Goal: Find specific page/section: Find specific page/section

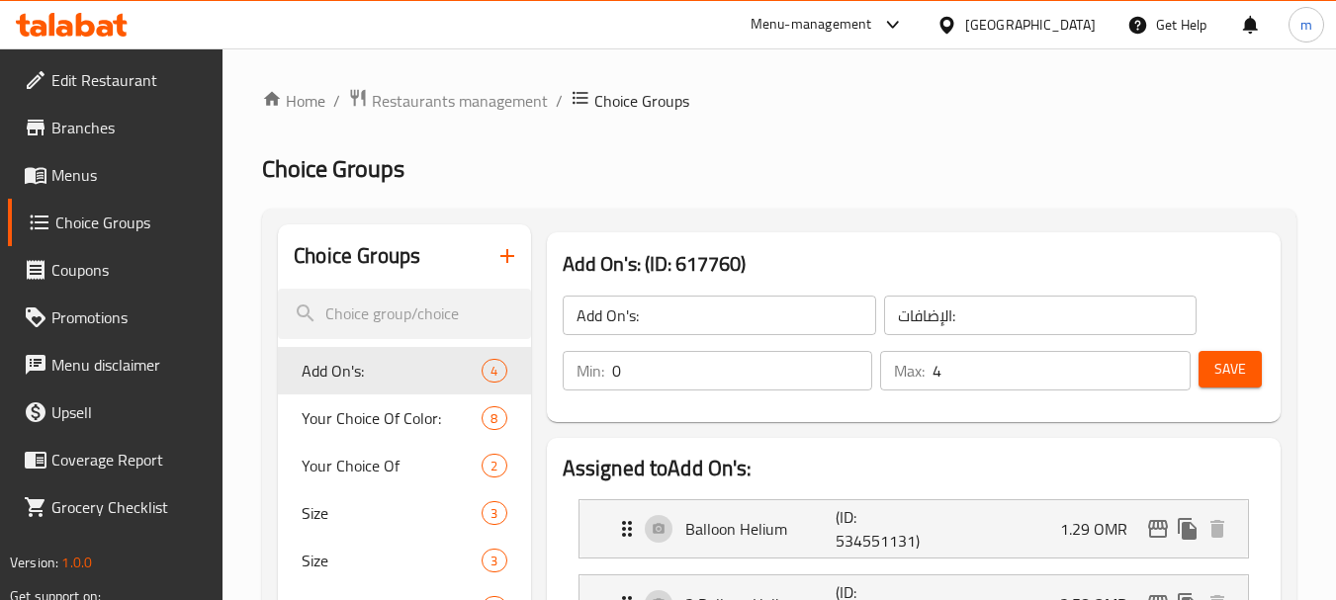
click at [1070, 20] on div "Oman" at bounding box center [1030, 25] width 131 height 22
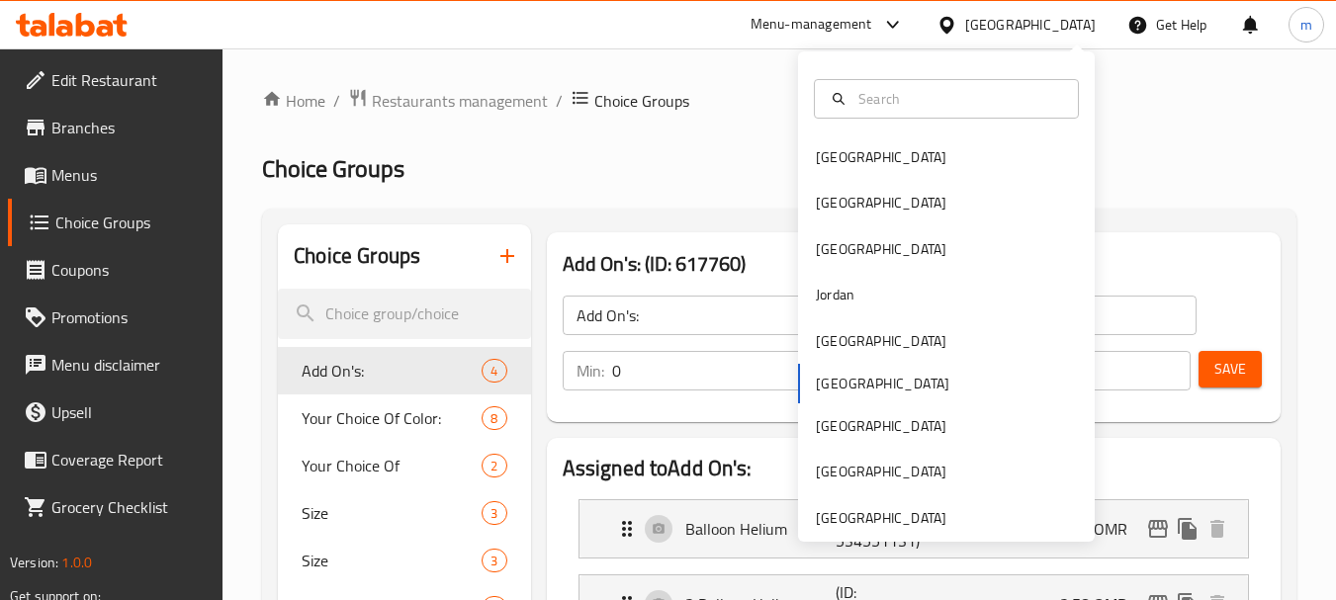
click at [1074, 14] on div "Oman" at bounding box center [1030, 25] width 131 height 22
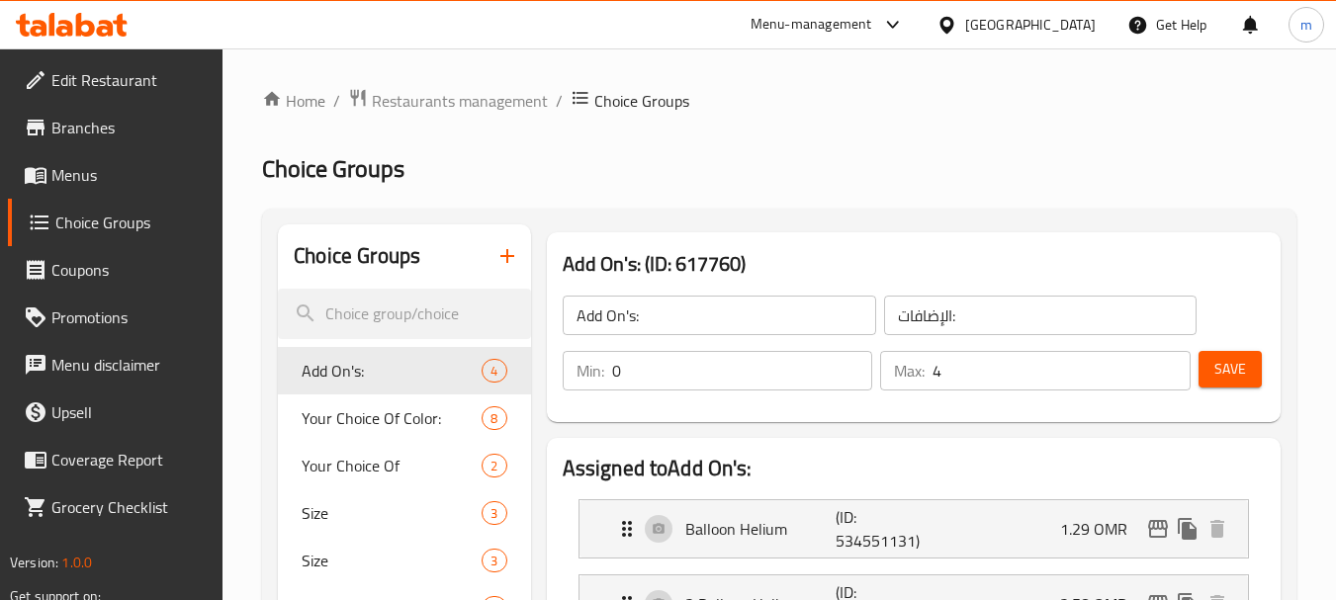
click at [1098, 26] on div "Oman" at bounding box center [1016, 24] width 191 height 47
click at [965, 36] on div at bounding box center [951, 25] width 29 height 22
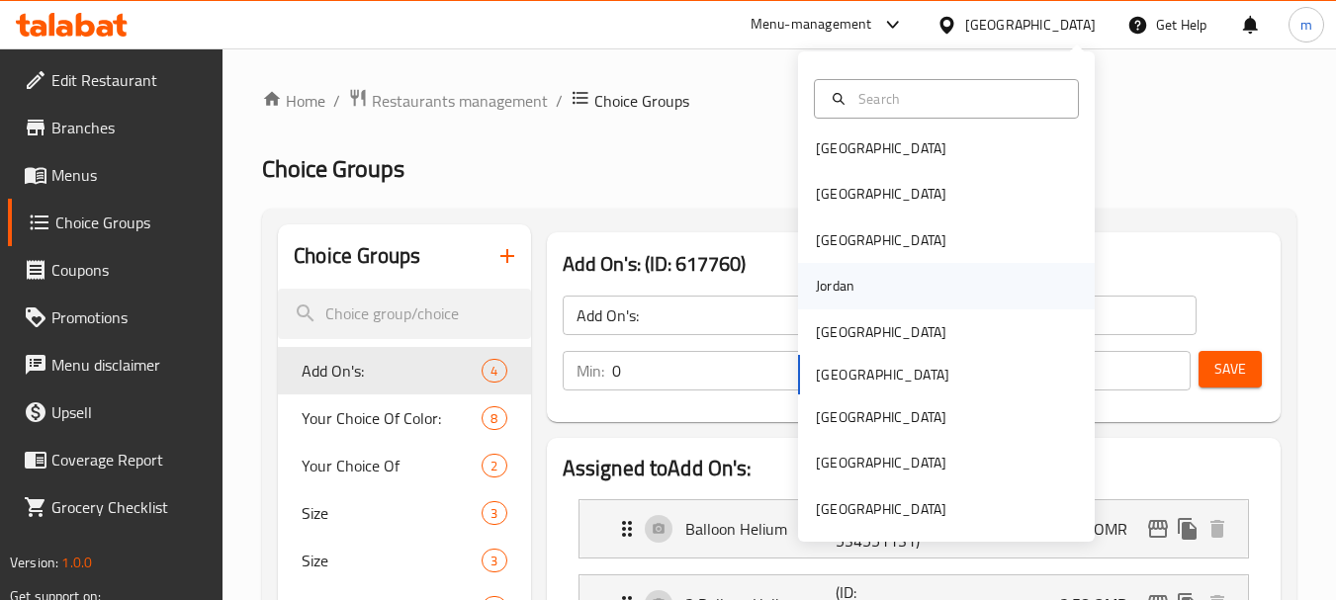
scroll to position [11, 0]
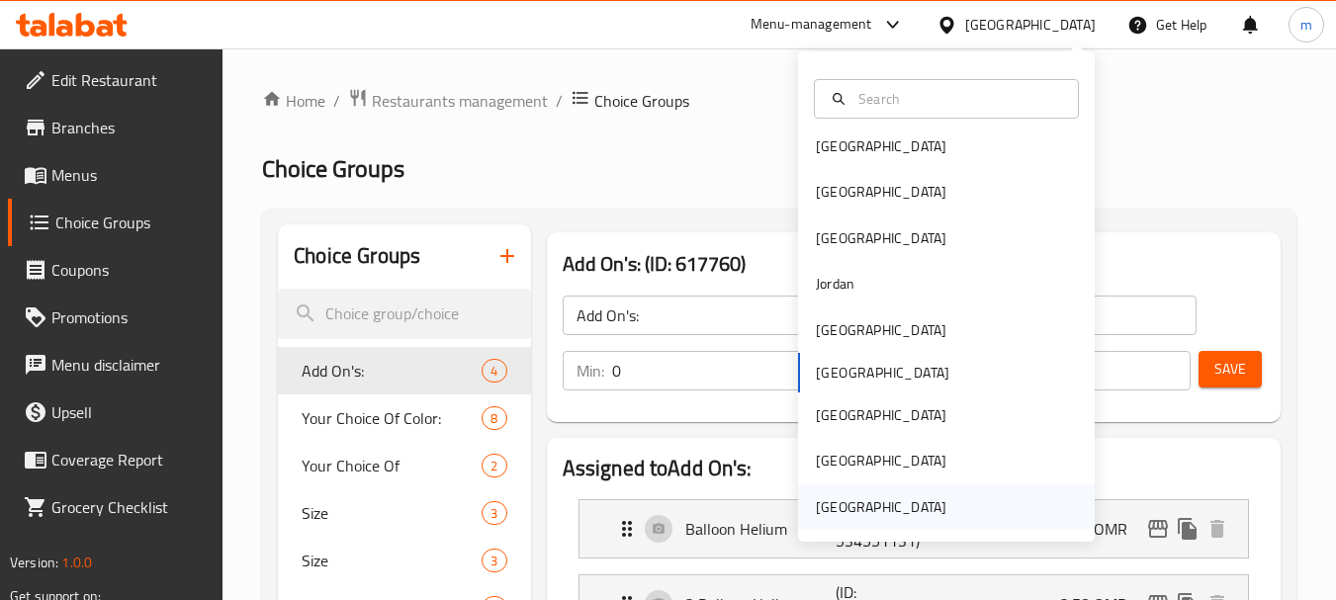
click at [889, 501] on div "[GEOGRAPHIC_DATA]" at bounding box center [881, 508] width 131 height 22
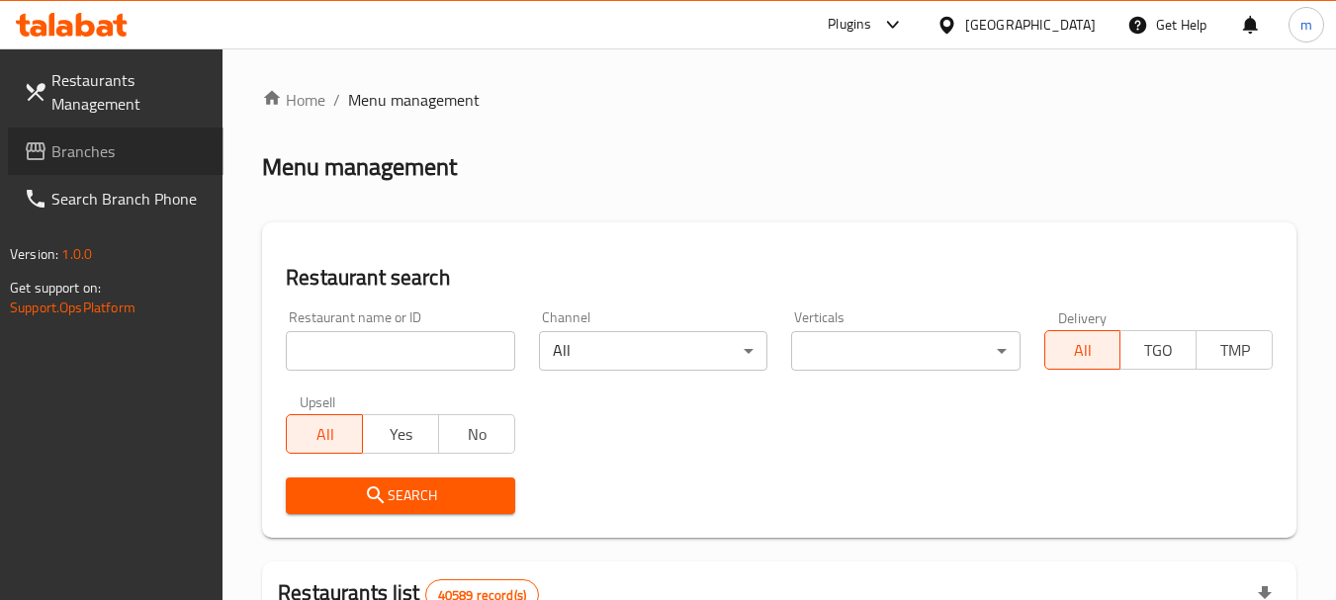
click at [98, 151] on span "Branches" at bounding box center [129, 151] width 156 height 24
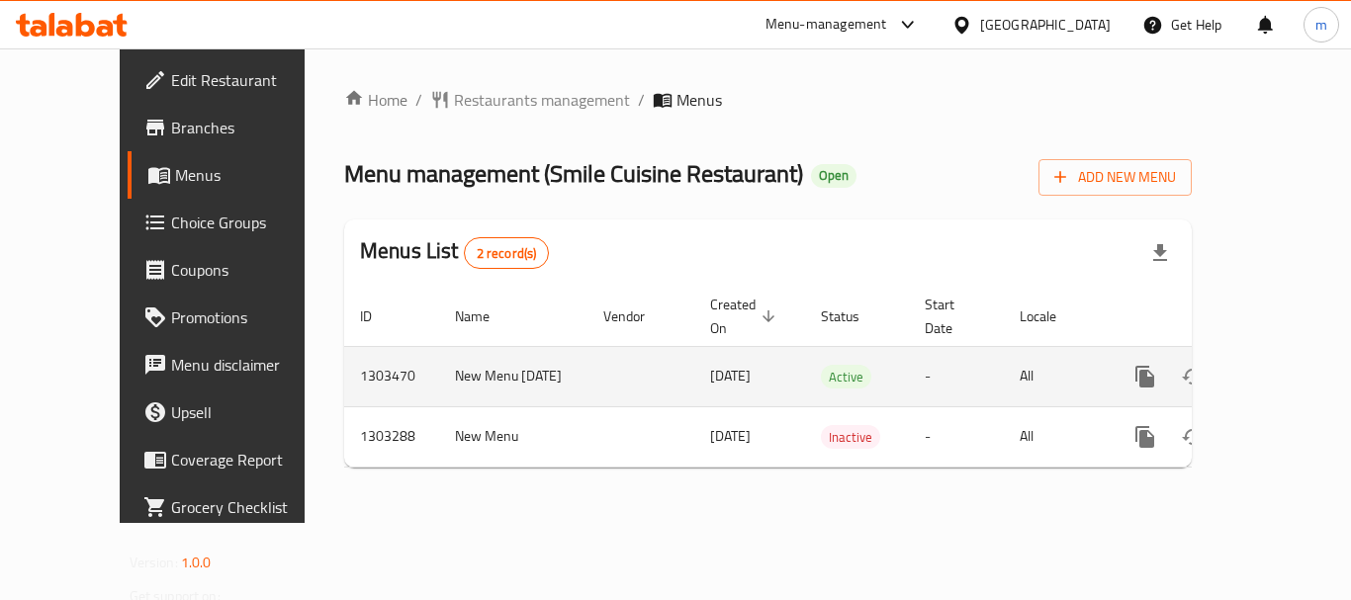
click at [1285, 353] on link "enhanced table" at bounding box center [1287, 376] width 47 height 47
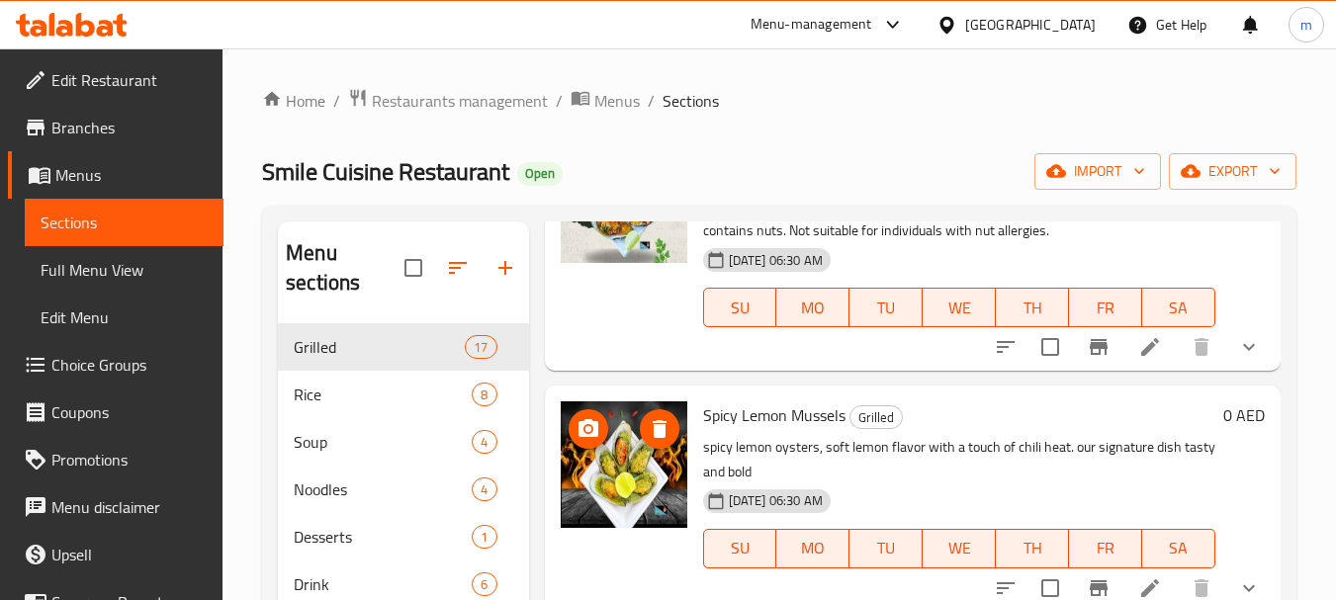
scroll to position [692, 0]
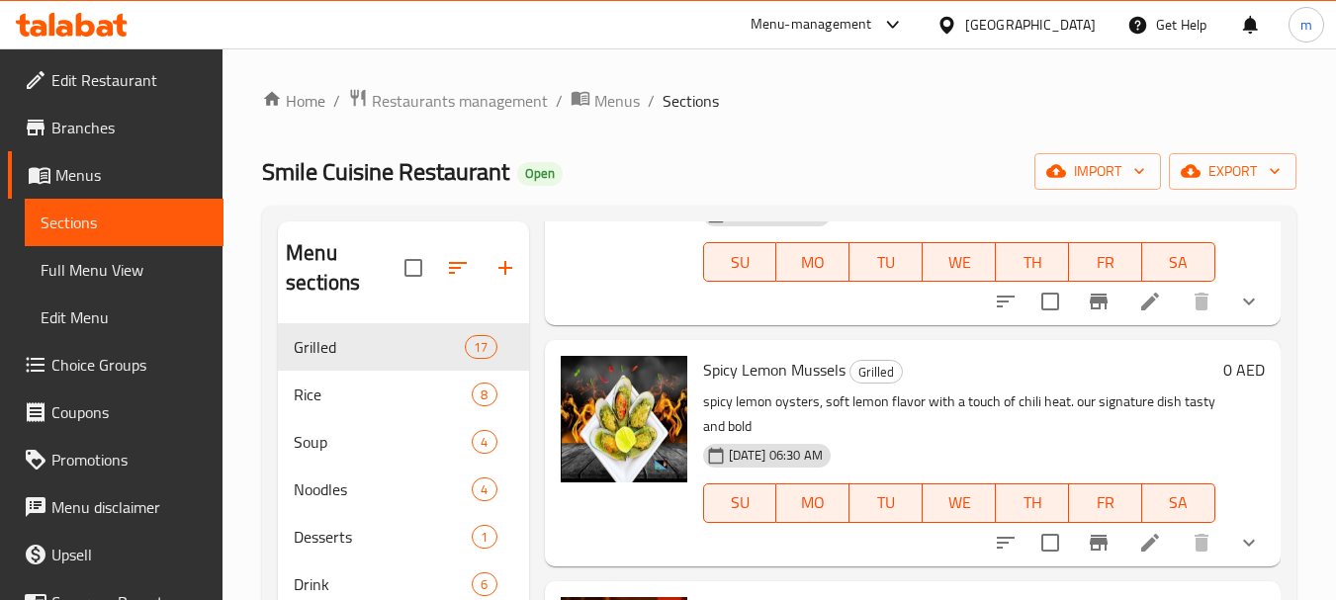
click at [429, 123] on div "Home / Restaurants management / Menus / Sections Smile Cuisine Restaurant Open …" at bounding box center [779, 463] width 1035 height 750
click at [435, 109] on span "Restaurants management" at bounding box center [460, 101] width 176 height 24
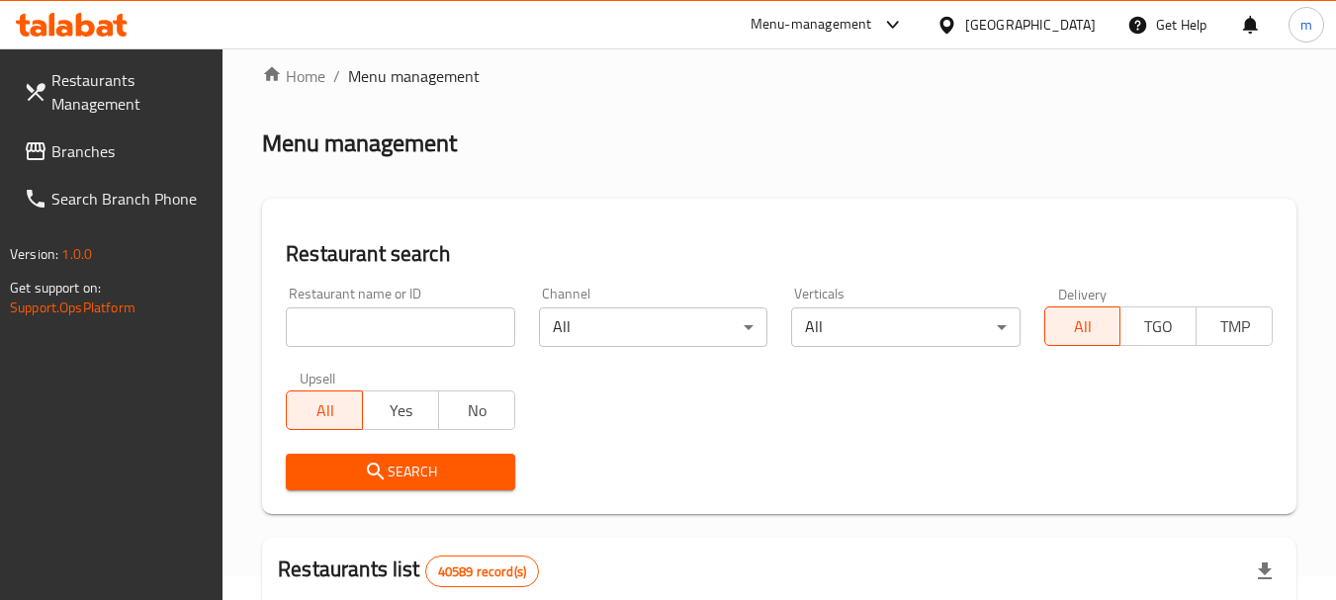
scroll to position [7, 0]
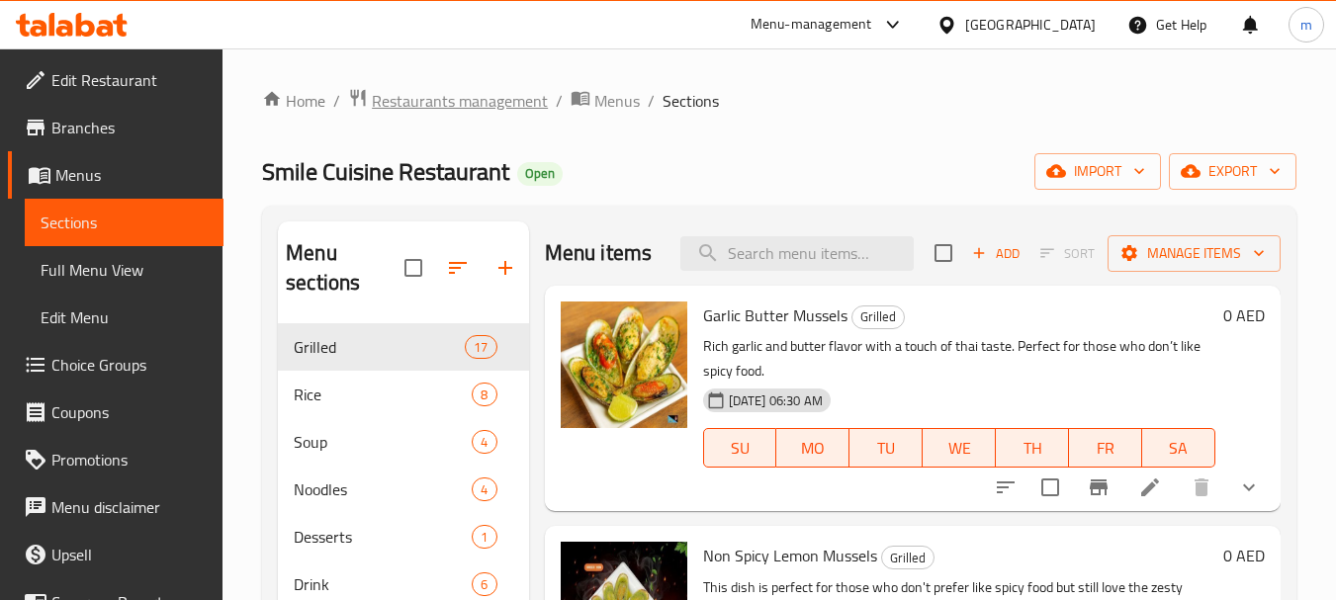
click at [422, 95] on span "Restaurants management" at bounding box center [460, 101] width 176 height 24
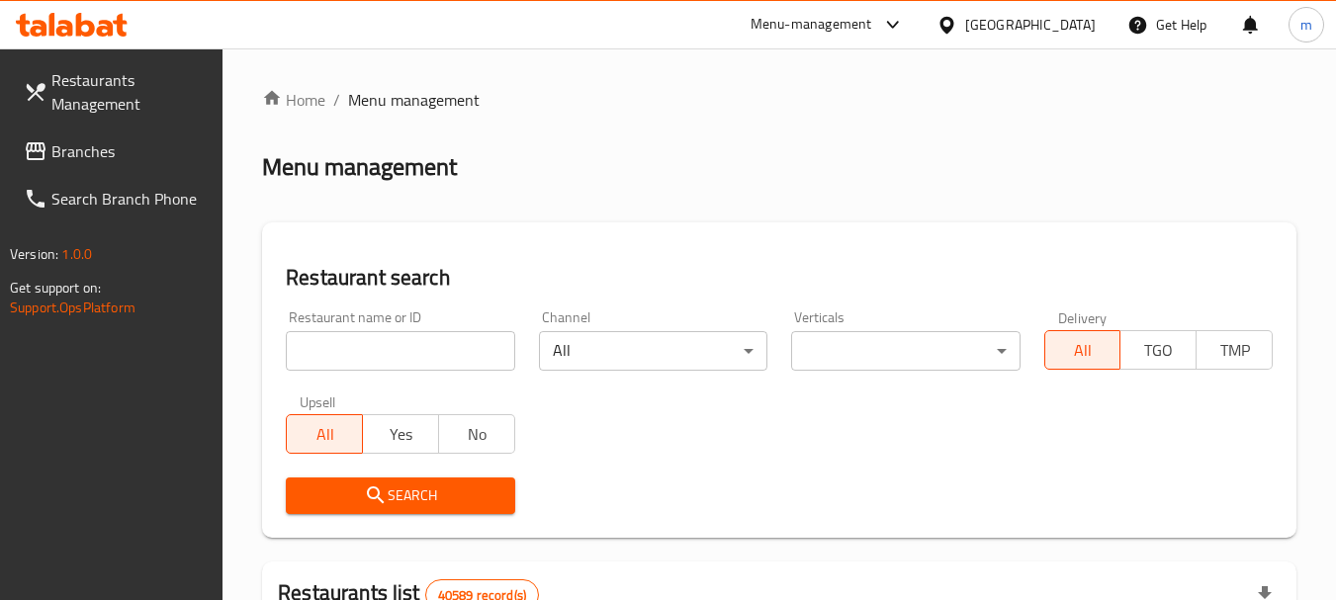
click at [375, 334] on input "search" at bounding box center [400, 351] width 228 height 40
paste input "702726"
type input "702726"
click button "Search" at bounding box center [400, 496] width 228 height 37
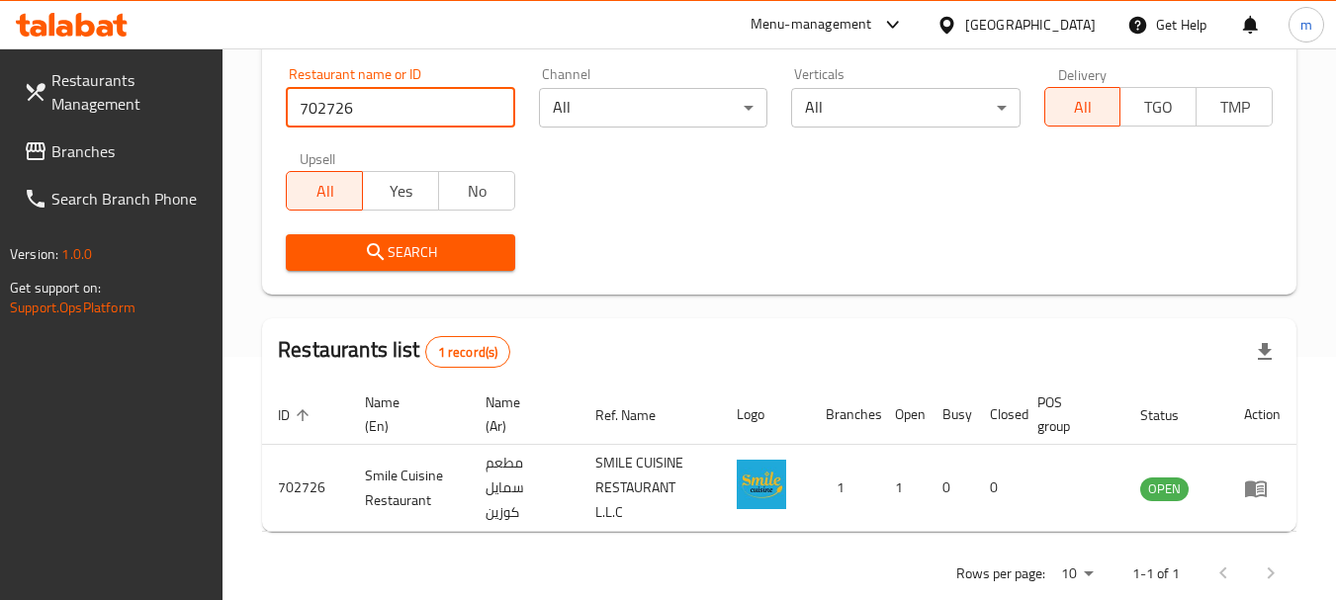
scroll to position [282, 0]
